Goal: Navigation & Orientation: Understand site structure

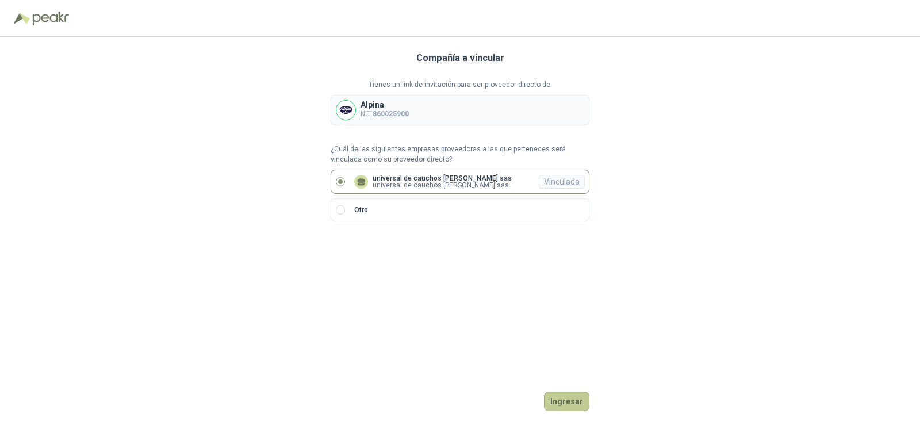
click at [557, 395] on button "Ingresar" at bounding box center [566, 402] width 45 height 20
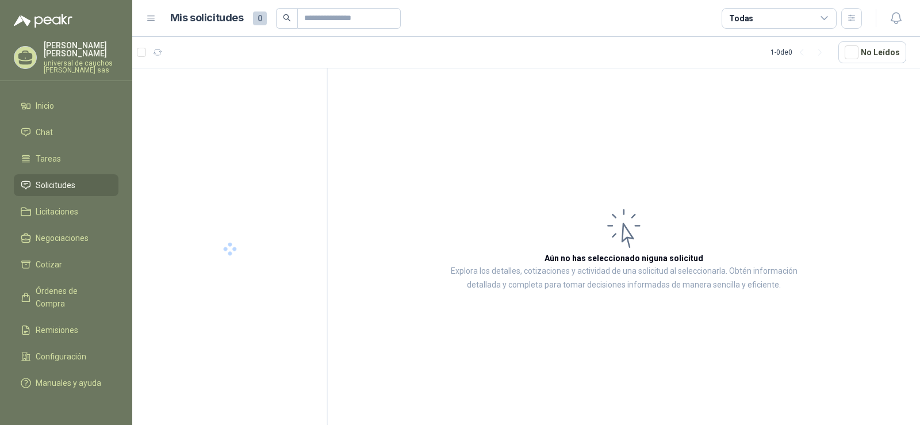
click at [573, 400] on article "Aún no has seleccionado niguna solicitud Explora los detalles, cotizaciones y a…" at bounding box center [624, 248] width 592 height 361
click at [83, 291] on span "Órdenes de Compra" at bounding box center [72, 297] width 72 height 25
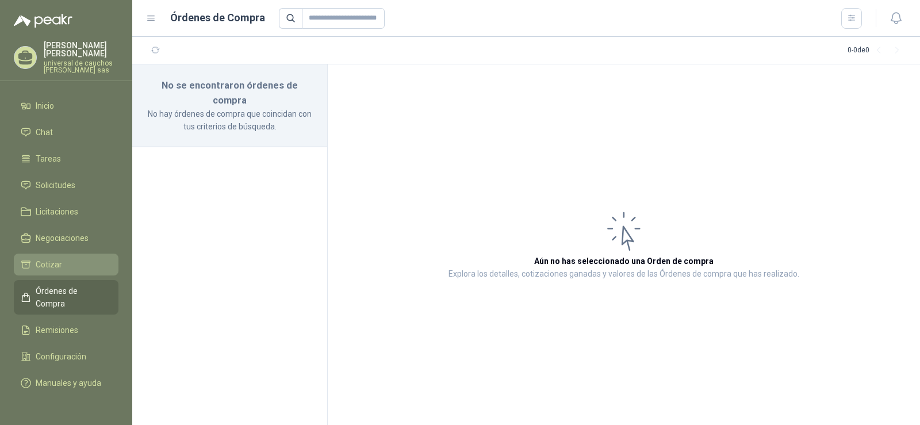
click at [55, 257] on link "Cotizar" at bounding box center [66, 265] width 105 height 22
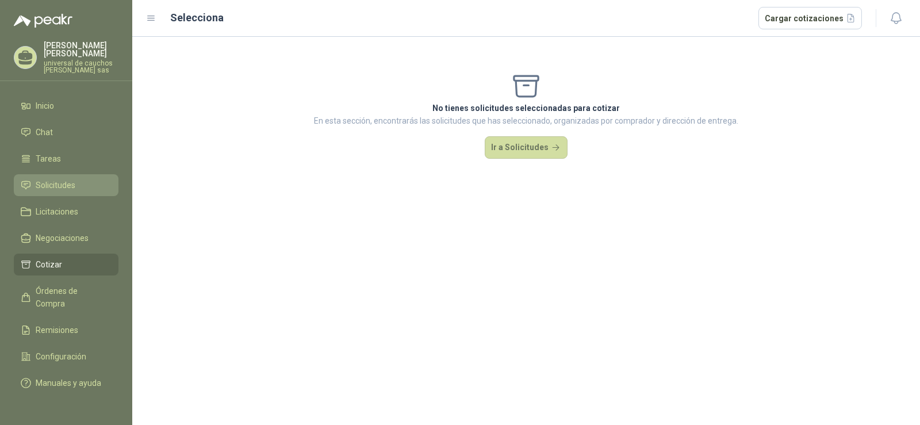
click at [64, 175] on link "Solicitudes" at bounding box center [66, 185] width 105 height 22
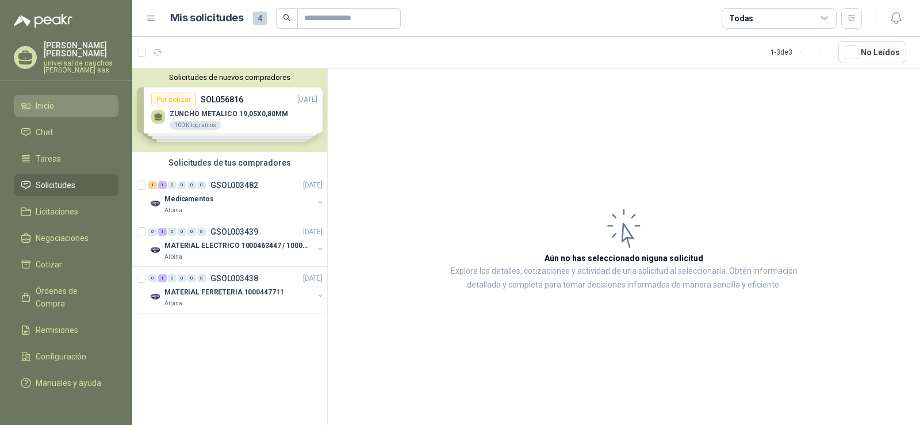
click at [46, 102] on span "Inicio" at bounding box center [45, 106] width 18 height 13
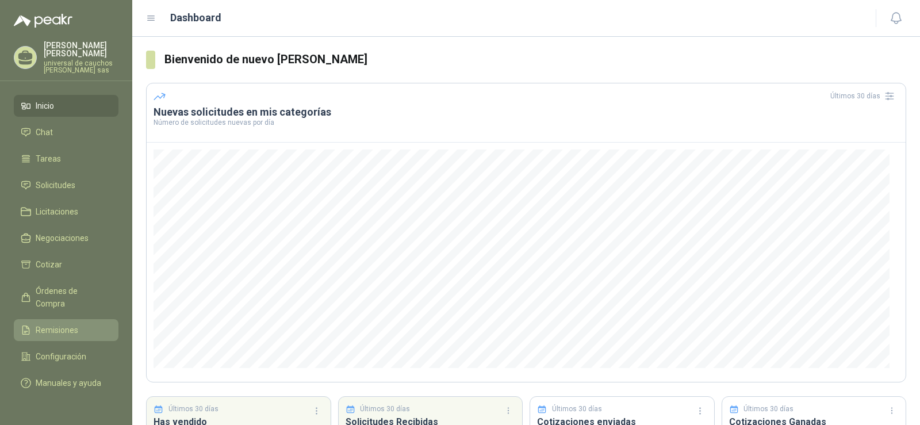
click at [52, 319] on link "Remisiones" at bounding box center [66, 330] width 105 height 22
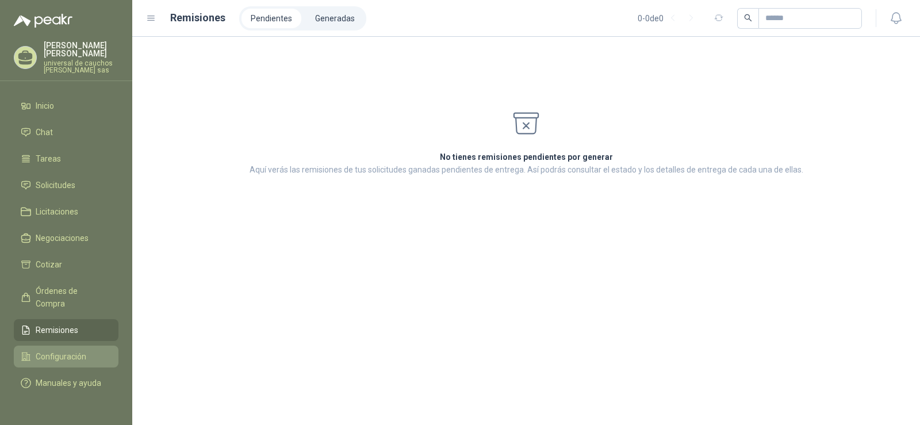
click at [64, 346] on link "Configuración" at bounding box center [66, 357] width 105 height 22
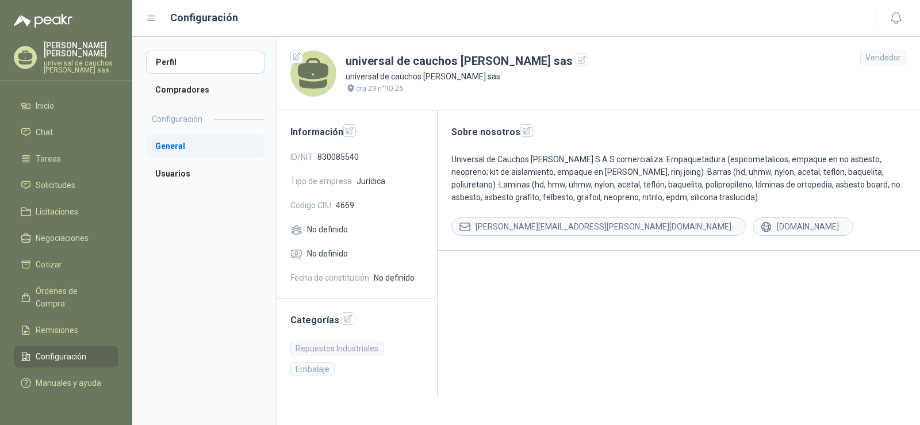
click at [173, 150] on li "General" at bounding box center [205, 146] width 118 height 23
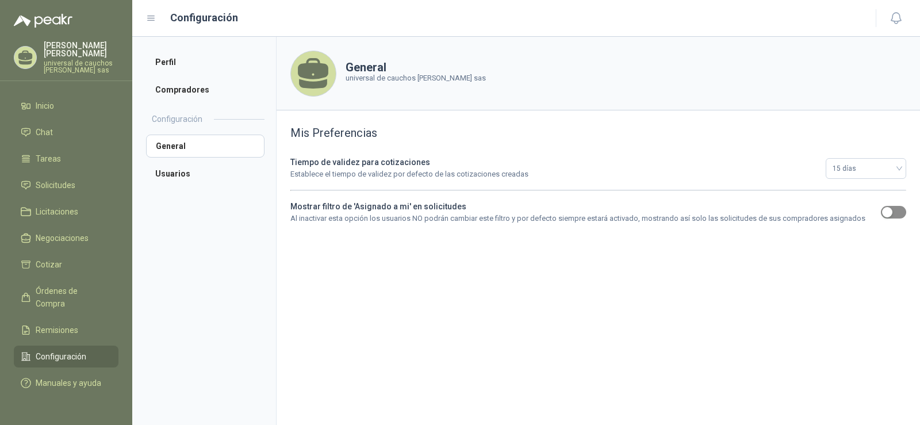
click at [901, 208] on span "button" at bounding box center [893, 212] width 25 height 13
click at [46, 185] on span "Solicitudes" at bounding box center [56, 185] width 40 height 13
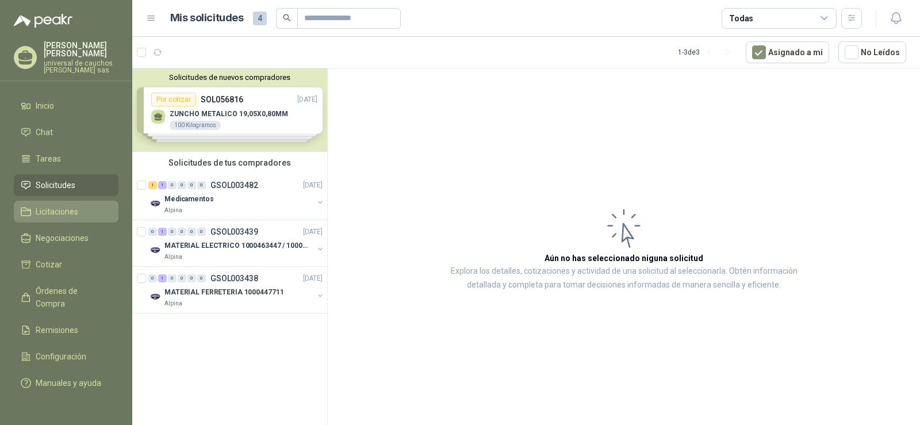
click at [59, 205] on span "Licitaciones" at bounding box center [57, 211] width 43 height 13
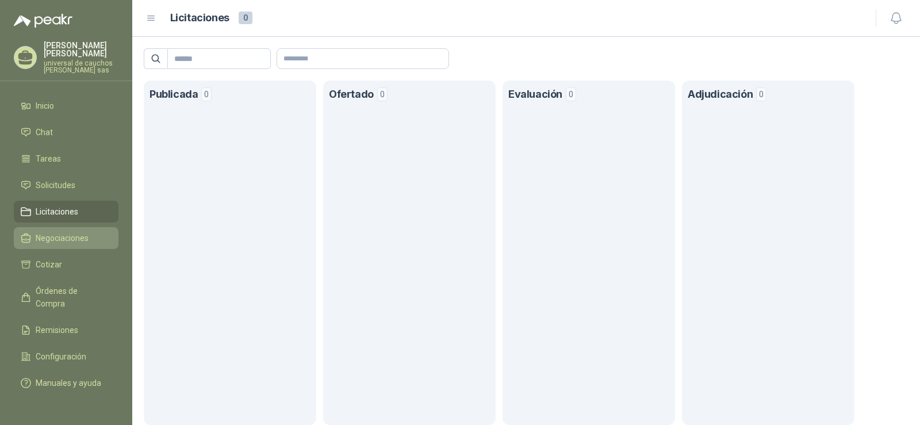
click at [50, 233] on span "Negociaciones" at bounding box center [62, 238] width 53 height 13
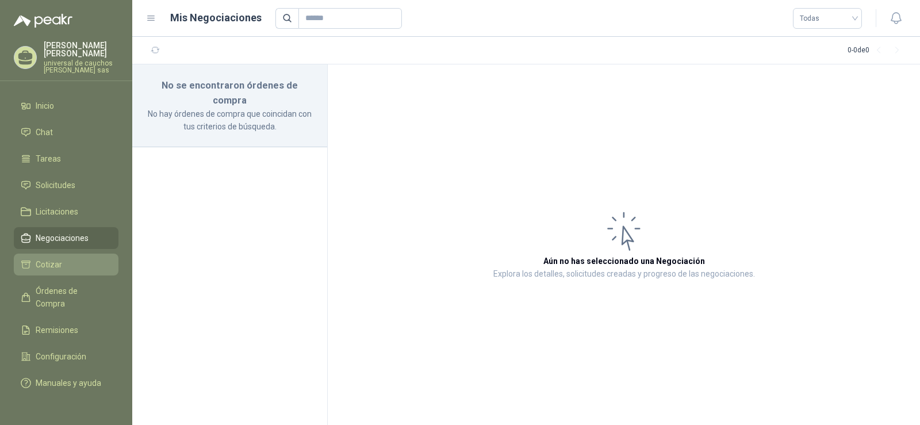
click at [42, 267] on span "Cotizar" at bounding box center [49, 264] width 26 height 13
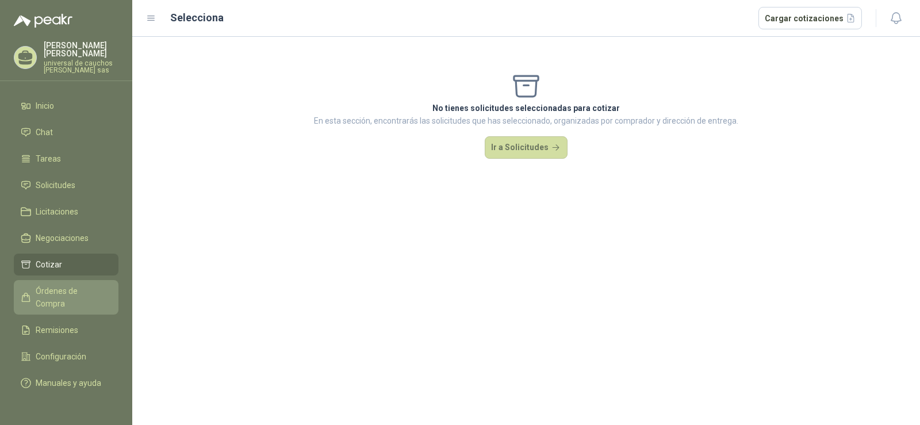
click at [53, 281] on link "Órdenes de Compra" at bounding box center [66, 297] width 105 height 35
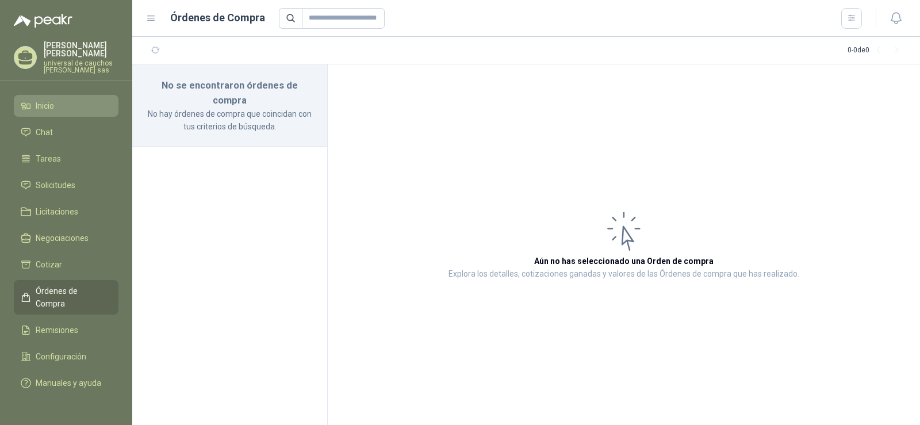
click at [45, 100] on span "Inicio" at bounding box center [45, 106] width 18 height 13
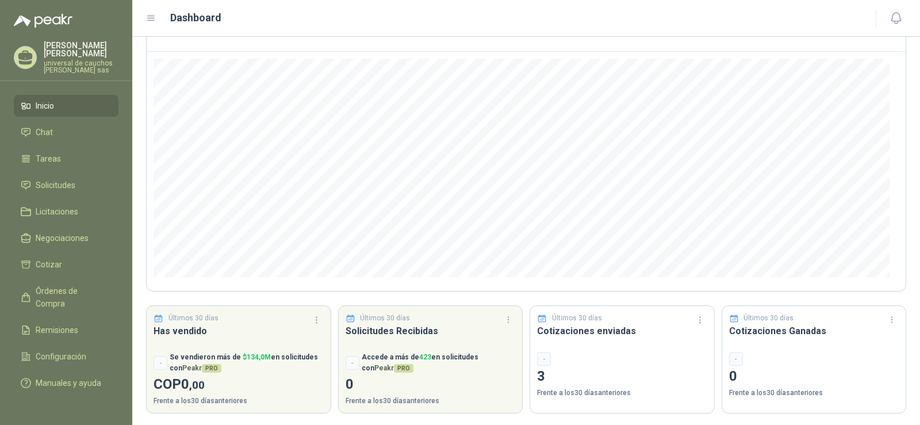
scroll to position [93, 0]
